Goal: Task Accomplishment & Management: Manage account settings

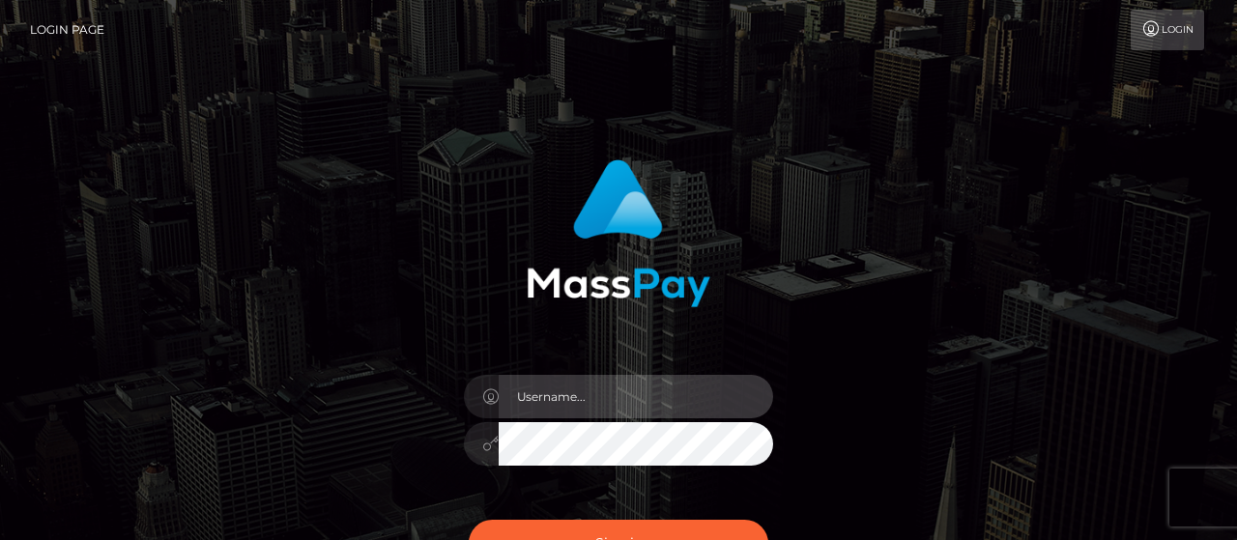
click at [591, 395] on input "text" at bounding box center [636, 397] width 275 height 44
paste input "[PERSON_NAME].luminaryplay"
click at [591, 395] on input "[PERSON_NAME].luminaryplay" at bounding box center [636, 397] width 275 height 44
type input "[PERSON_NAME].luminaryplay"
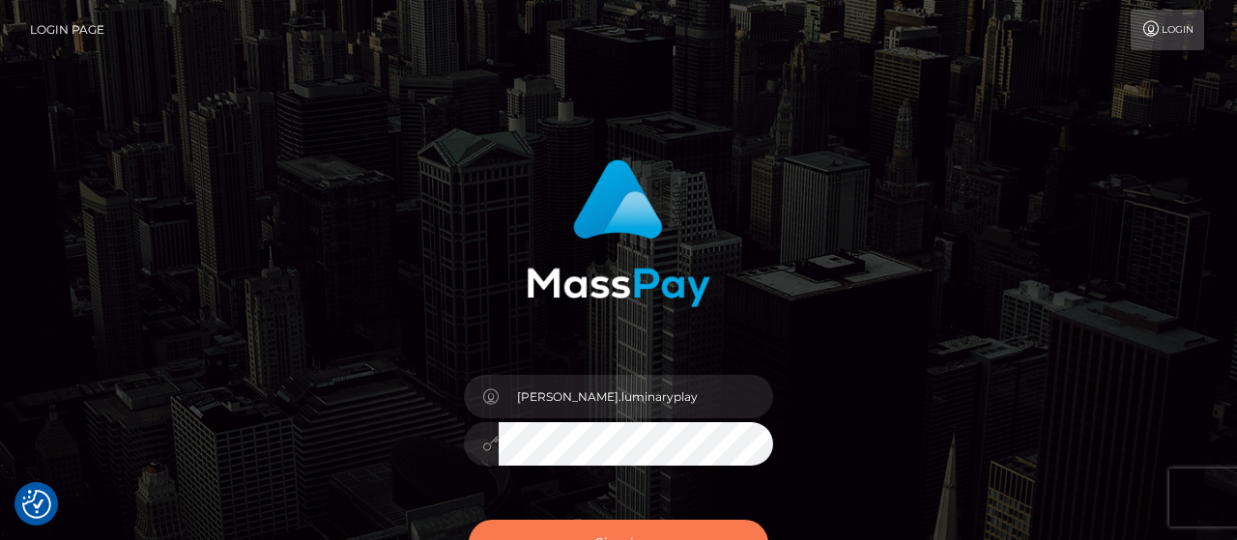
click at [691, 535] on button "Sign in" at bounding box center [619, 543] width 300 height 47
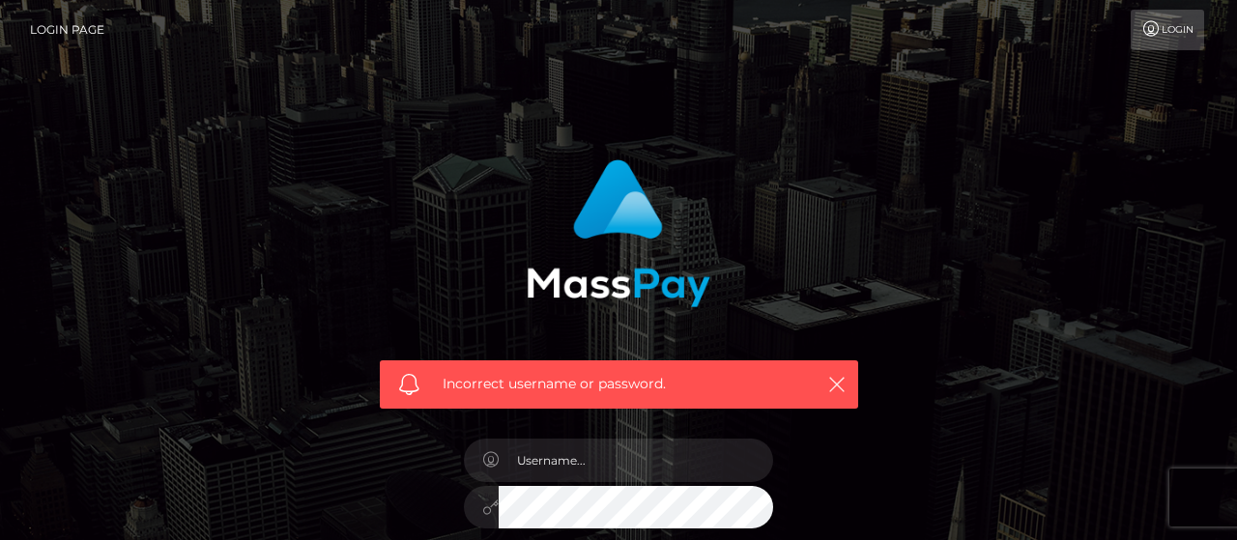
scroll to position [160, 0]
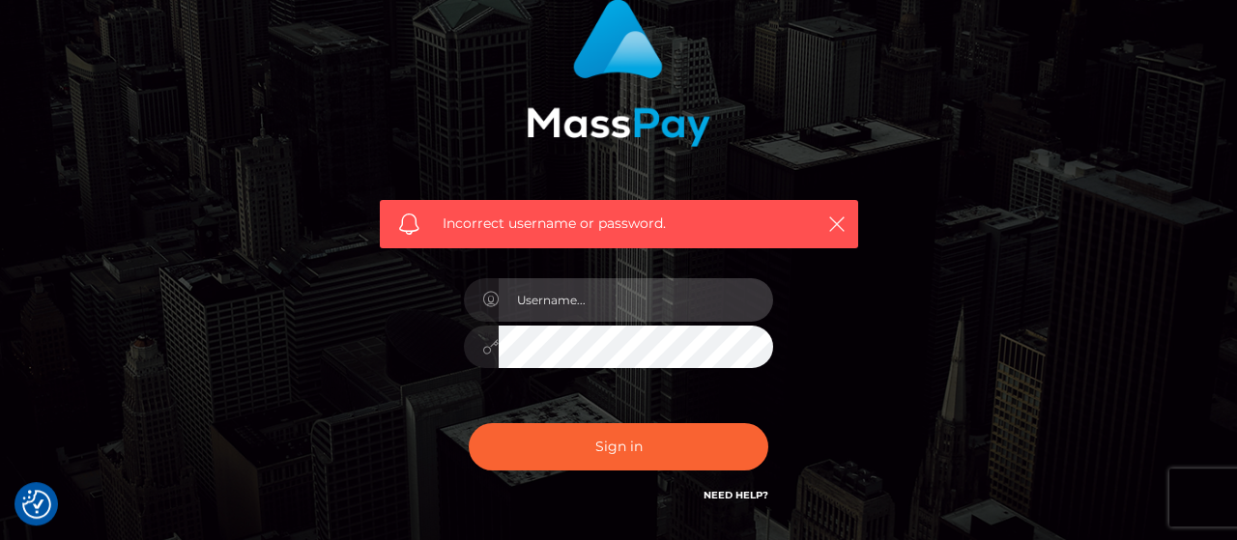
click at [654, 286] on input "text" at bounding box center [636, 300] width 275 height 44
click at [598, 310] on input "text" at bounding box center [636, 300] width 275 height 44
paste input "Isabel.luminaryplay"
type input "Isabel.luminaryplay"
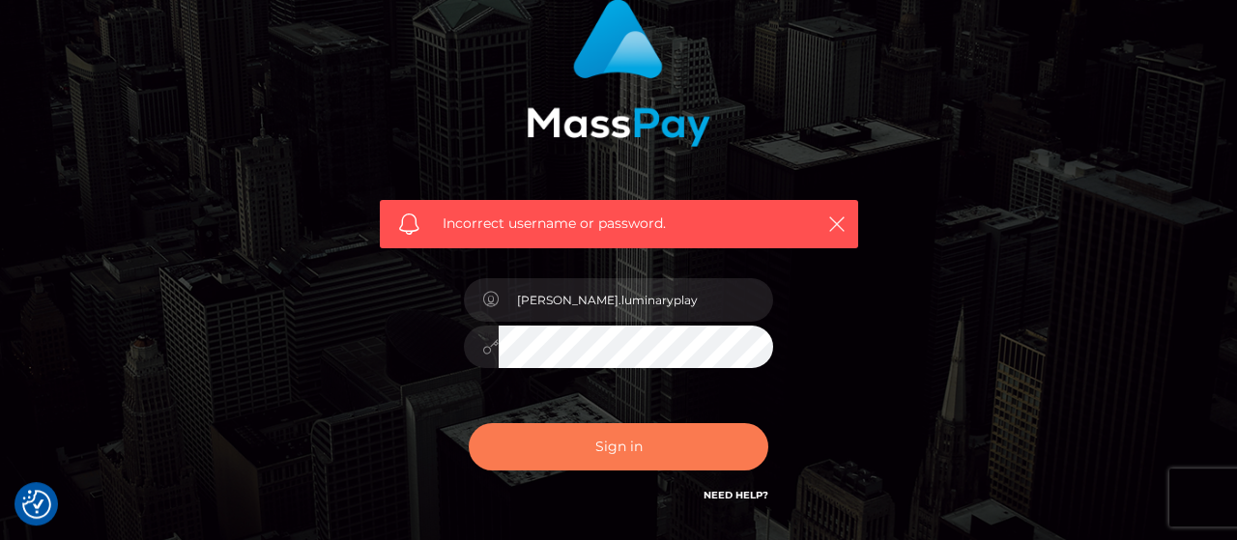
click at [670, 451] on button "Sign in" at bounding box center [619, 446] width 300 height 47
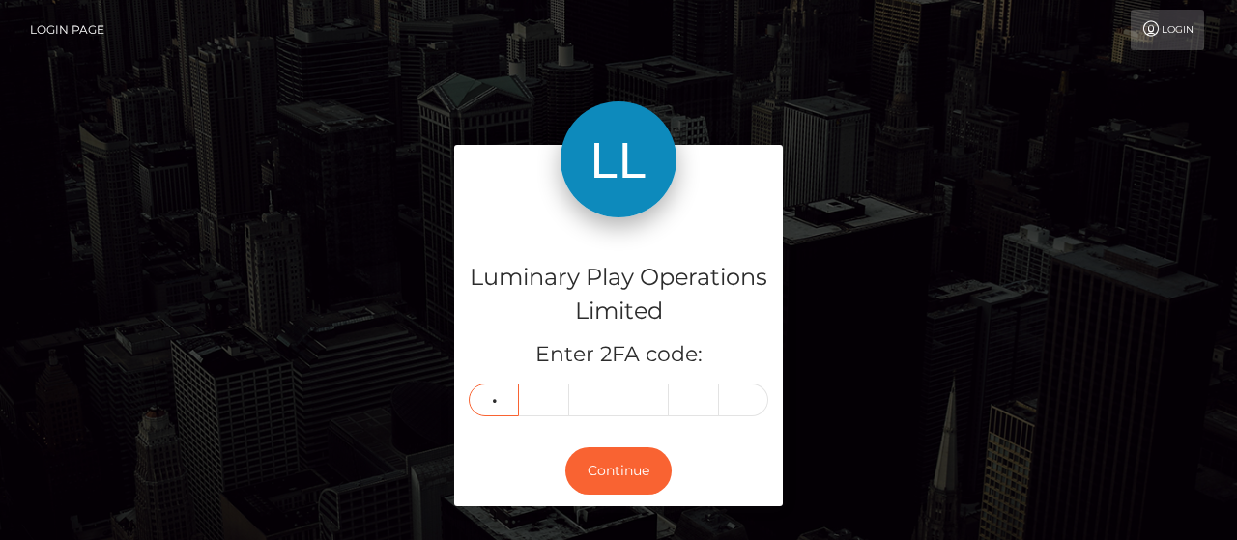
type input "4"
type input "6"
type input "9"
type input "6"
type input "7"
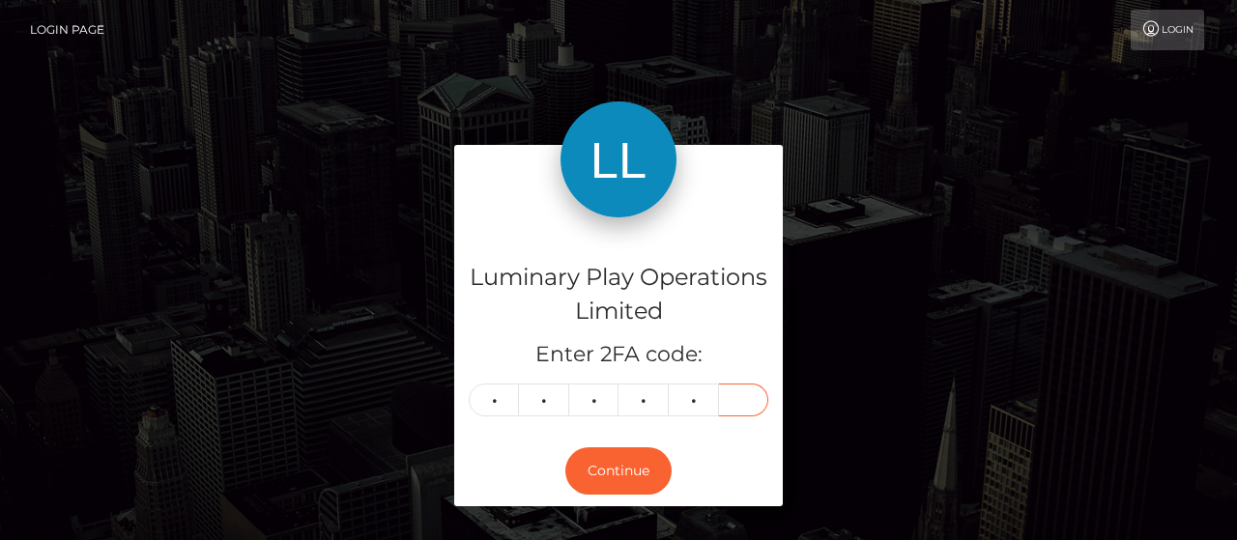
type input "7"
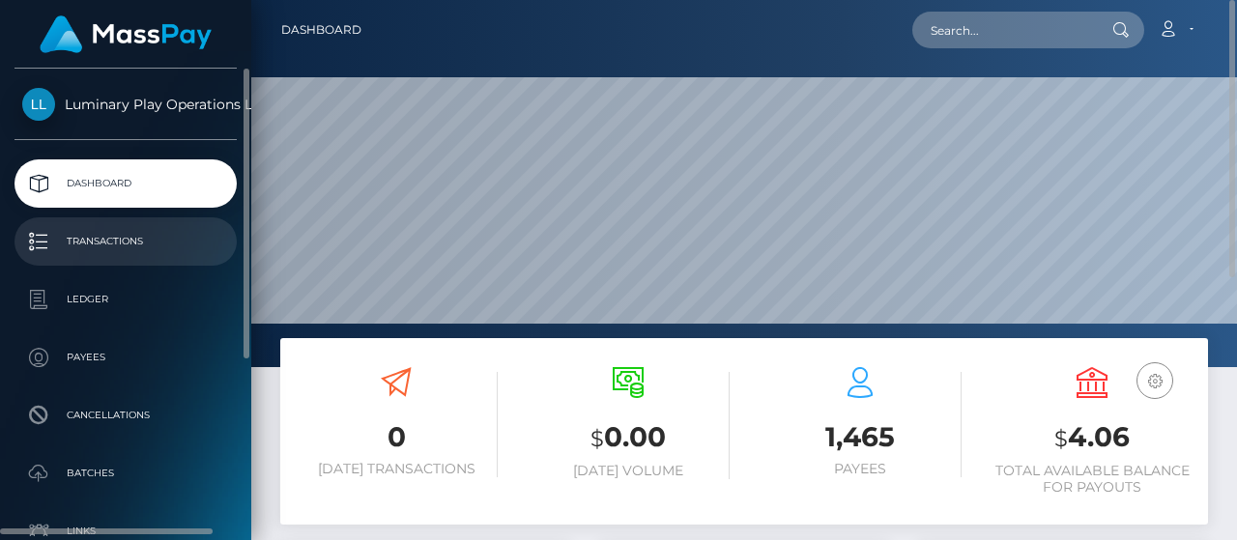
click at [165, 245] on p "Transactions" at bounding box center [125, 241] width 207 height 29
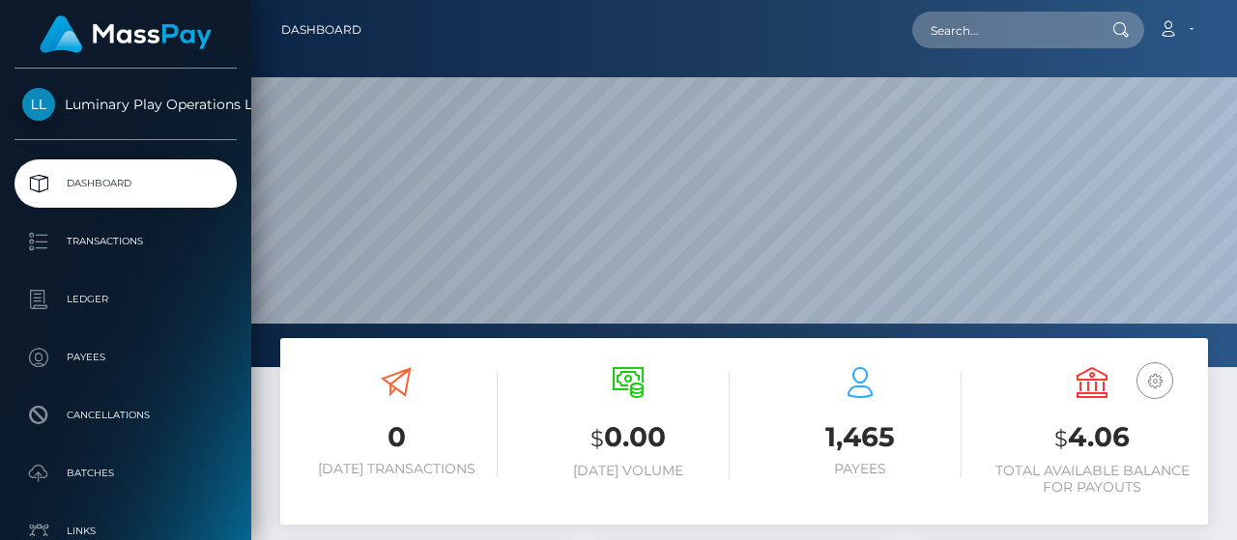
scroll to position [342, 290]
click at [1087, 383] on icon at bounding box center [1092, 382] width 31 height 31
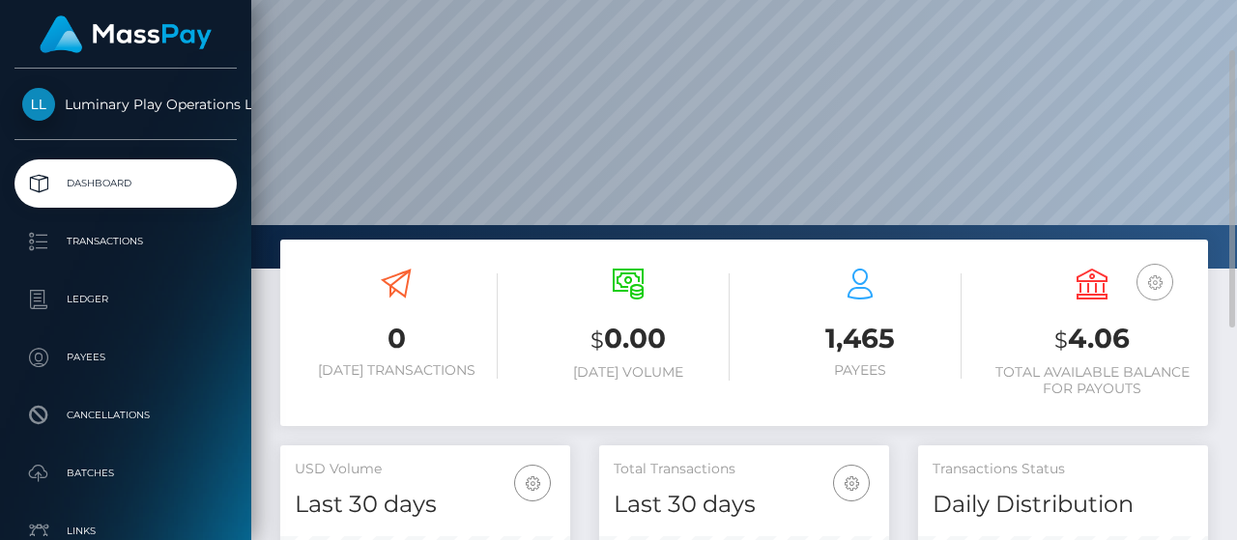
click at [1157, 283] on icon "button" at bounding box center [1155, 283] width 23 height 24
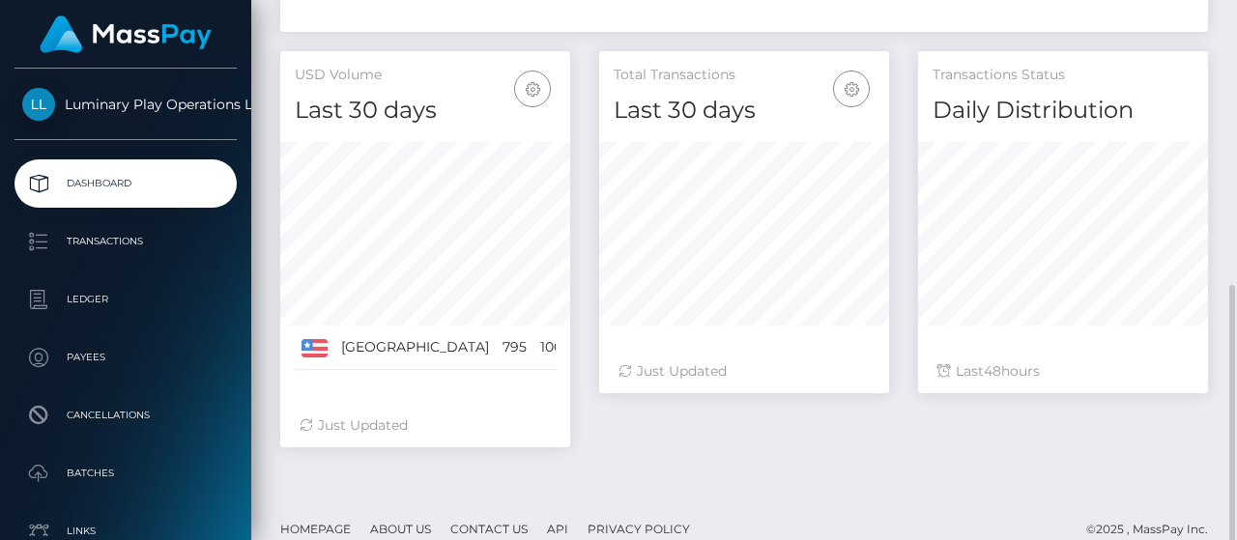
scroll to position [514, 0]
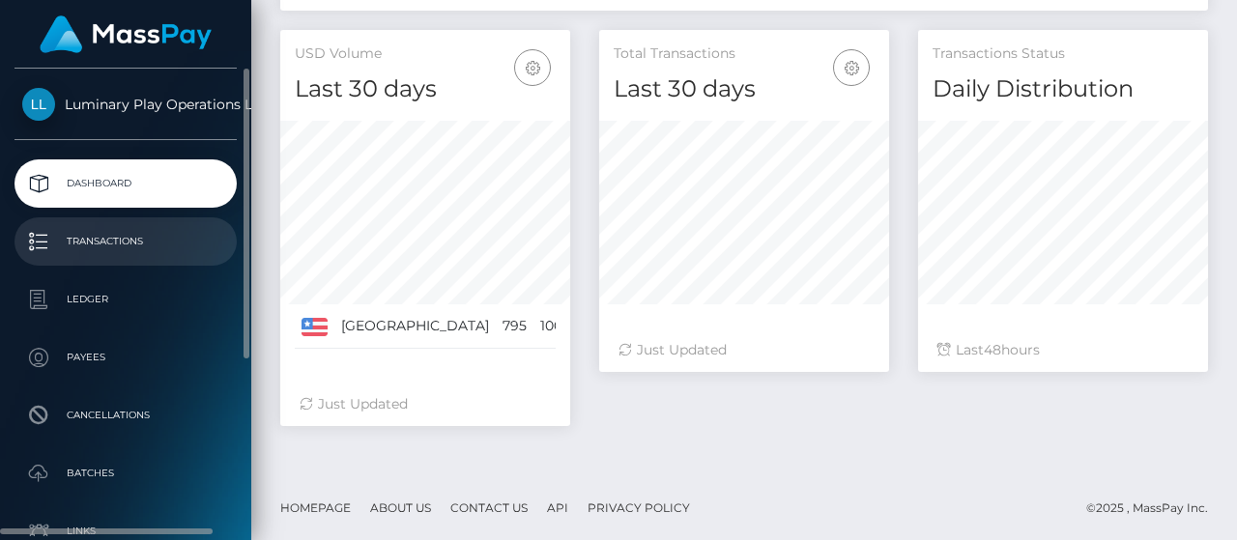
click at [144, 241] on p "Transactions" at bounding box center [125, 241] width 207 height 29
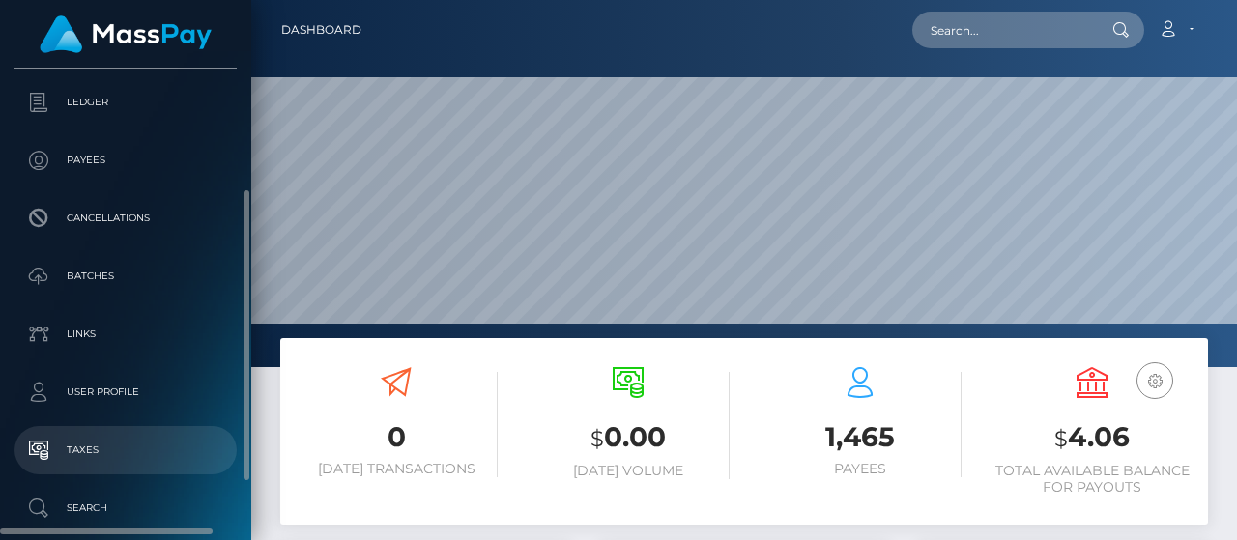
scroll to position [290, 0]
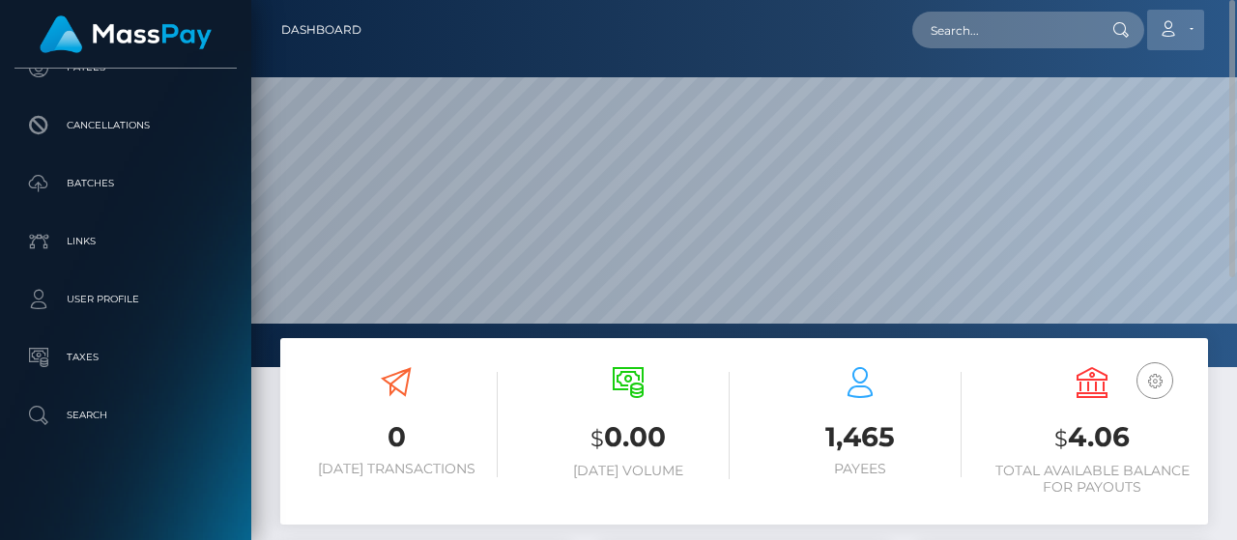
click at [1190, 28] on link "Account" at bounding box center [1175, 30] width 57 height 41
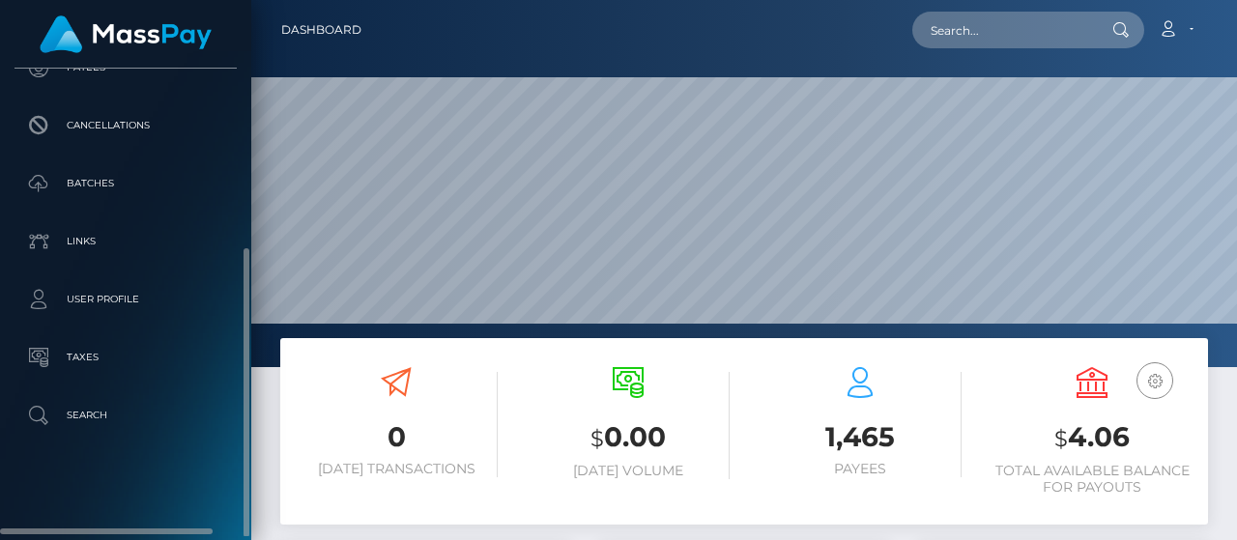
scroll to position [0, 0]
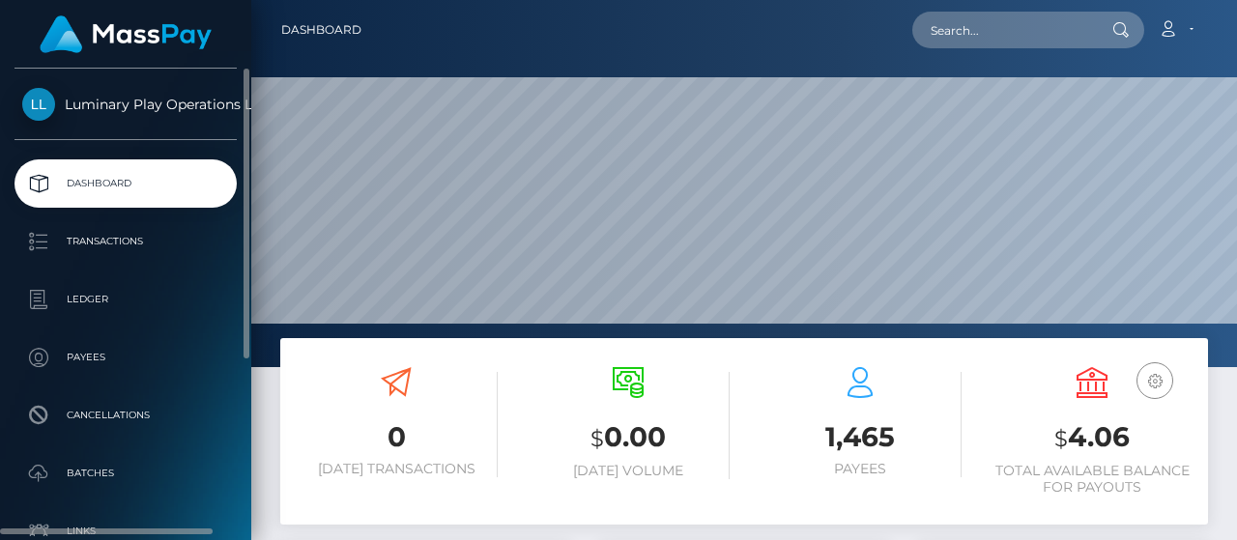
click at [121, 122] on div "Luminary Play Operations Limited" at bounding box center [125, 114] width 251 height 52
click at [123, 107] on span "Luminary Play Operations Limited" at bounding box center [126, 104] width 222 height 17
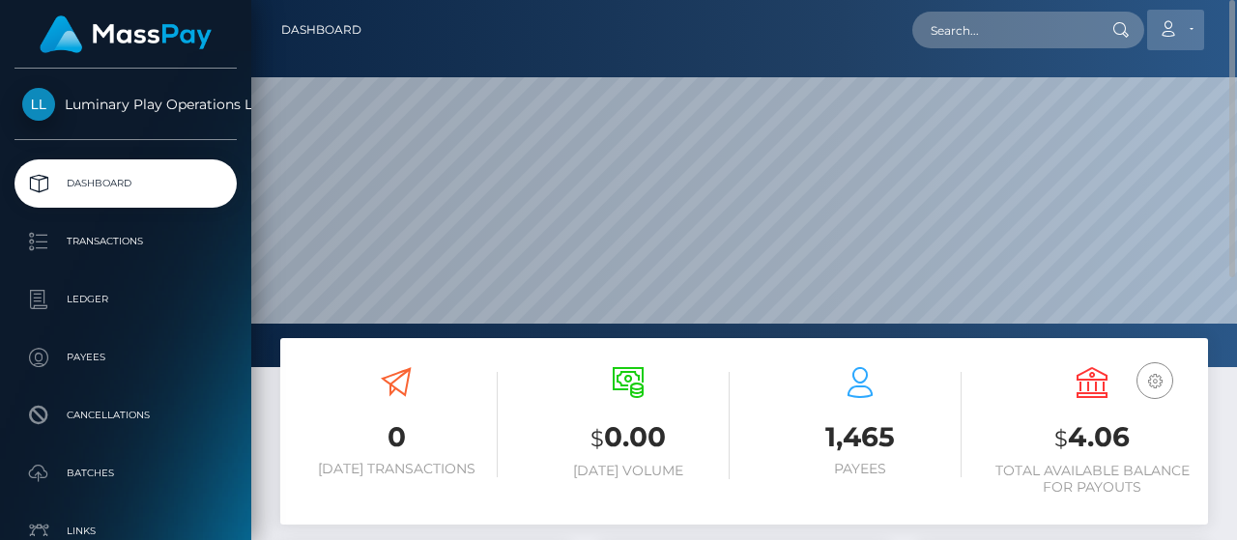
click at [1187, 26] on link "Account" at bounding box center [1175, 30] width 57 height 41
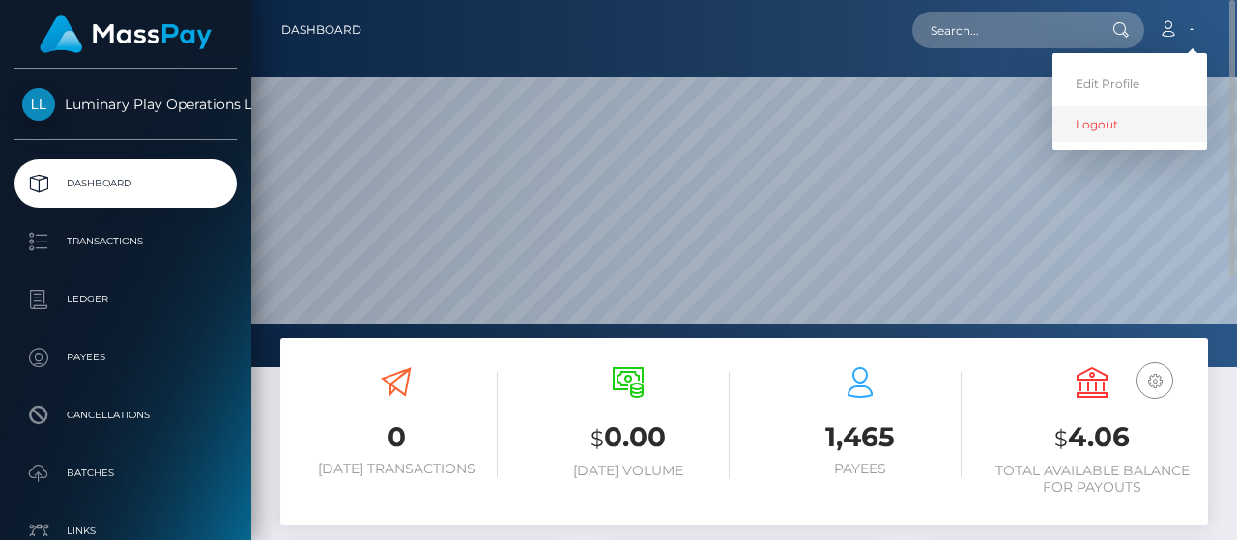
click at [1109, 127] on link "Logout" at bounding box center [1130, 124] width 155 height 36
